Goal: Task Accomplishment & Management: Complete application form

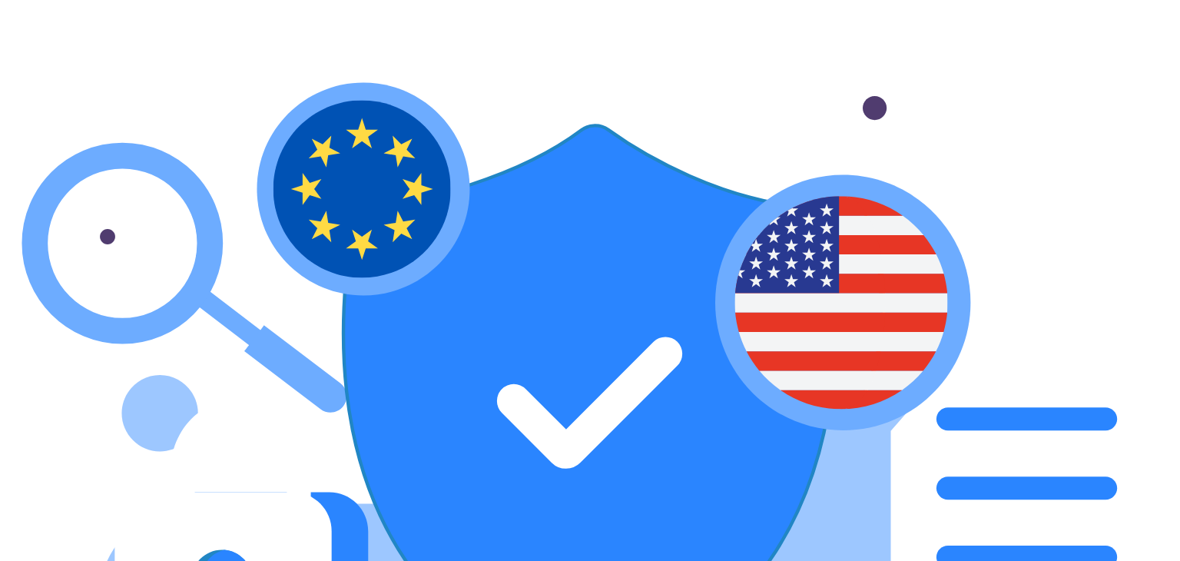
type input "**********"
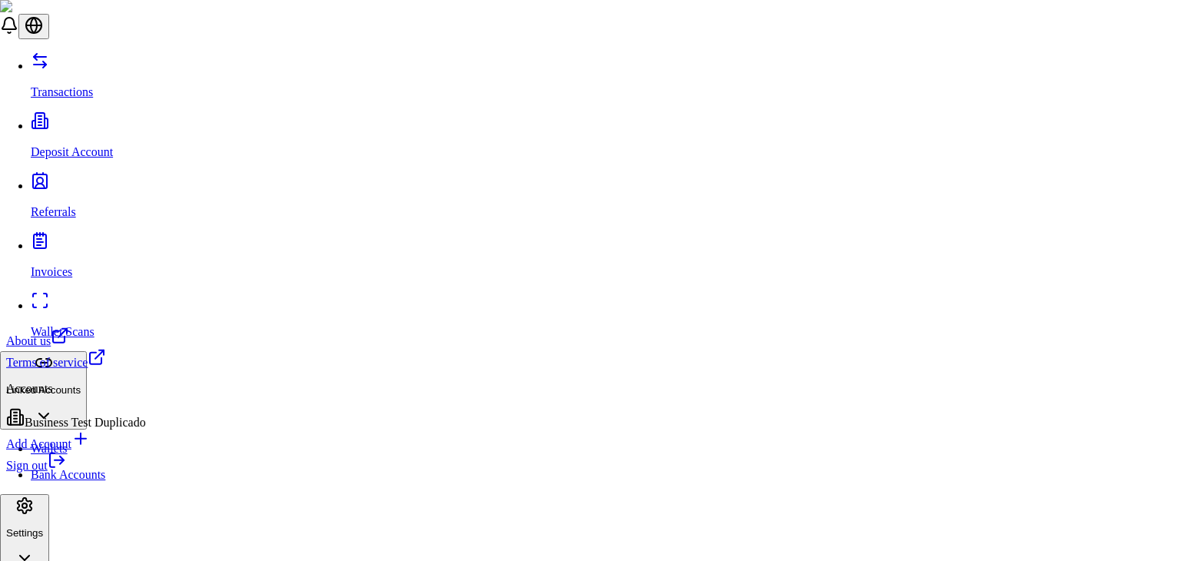
click at [66, 471] on link "Sign out" at bounding box center [36, 464] width 60 height 13
